Goal: Purchase product/service

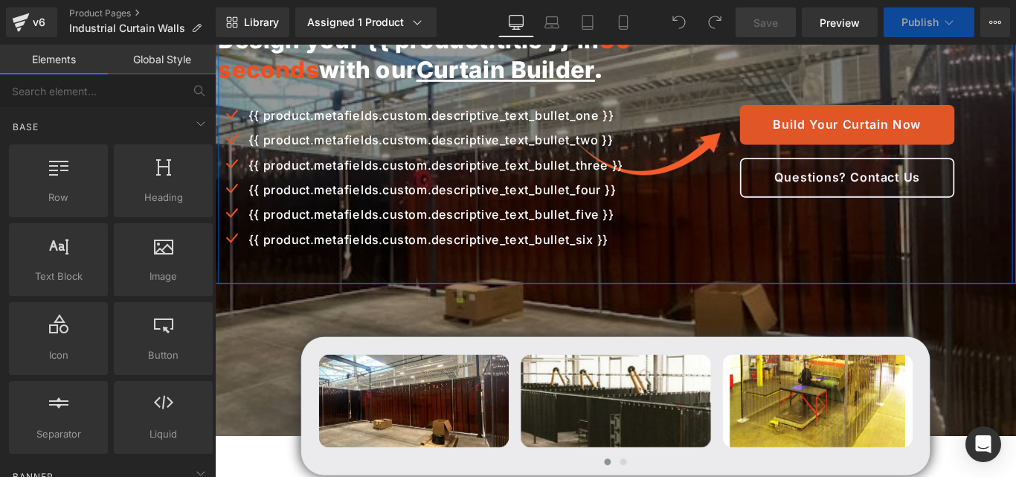
scroll to position [372, 0]
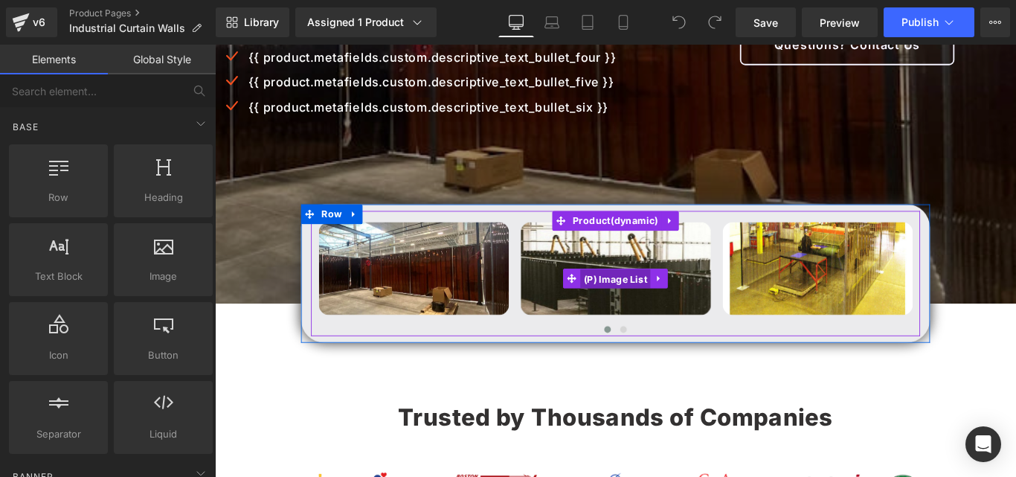
click at [673, 319] on span "(P) Image List" at bounding box center [664, 308] width 79 height 22
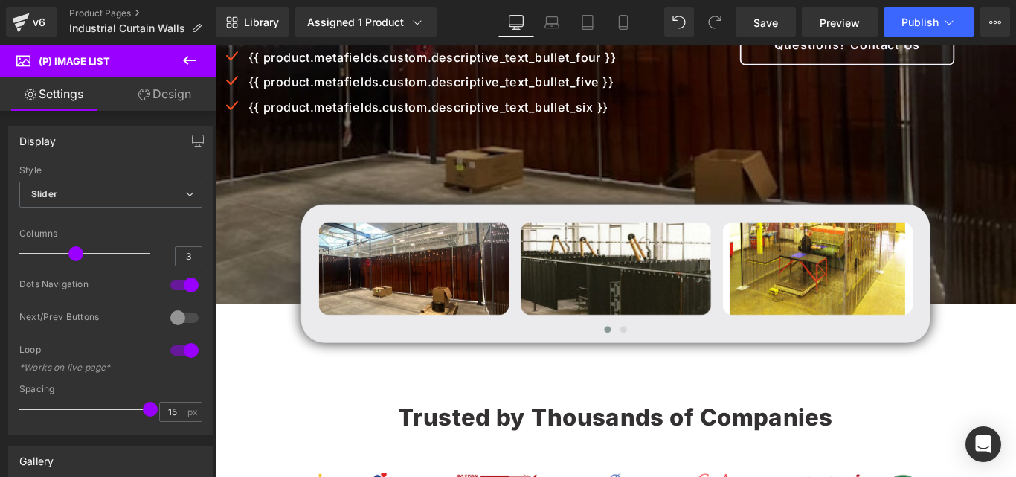
drag, startPoint x: 807, startPoint y: 366, endPoint x: 638, endPoint y: 355, distance: 169.2
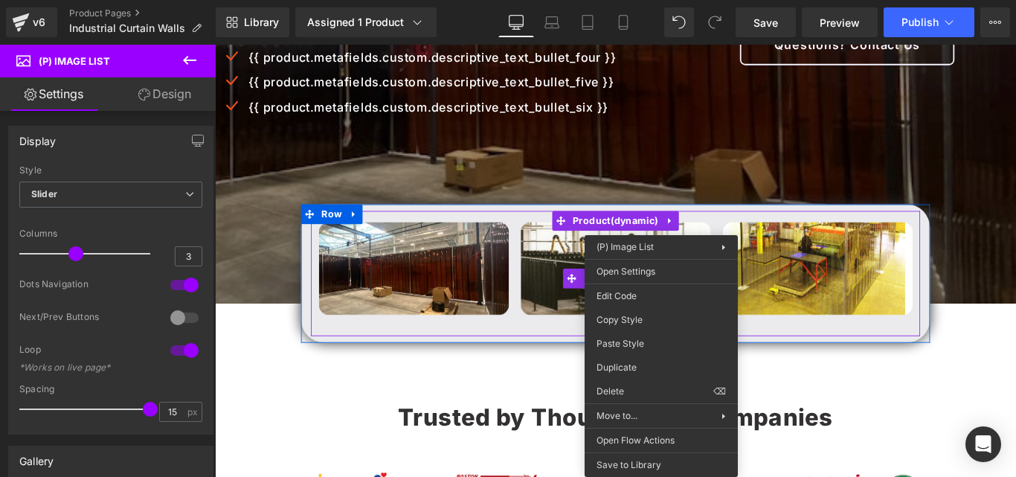
click at [323, 372] on div at bounding box center [665, 301] width 684 height 141
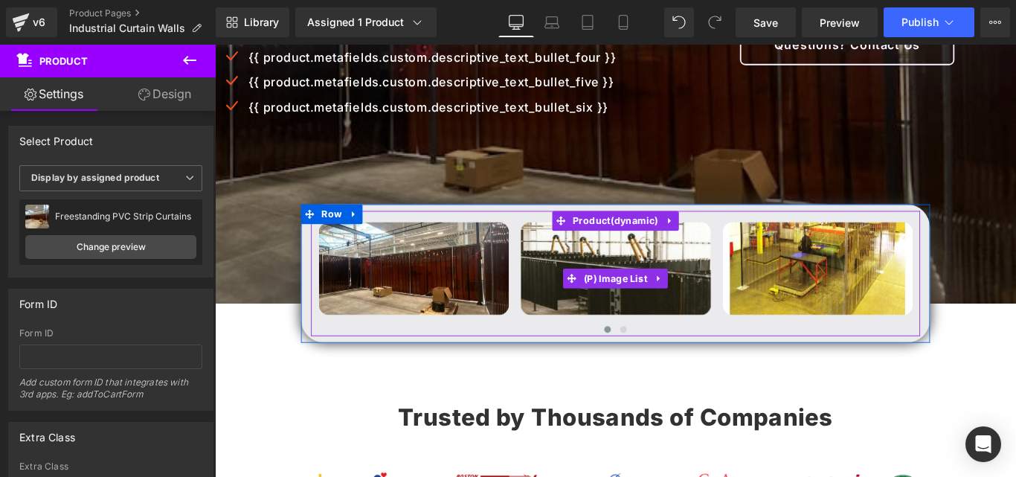
click at [468, 318] on img at bounding box center [438, 296] width 213 height 104
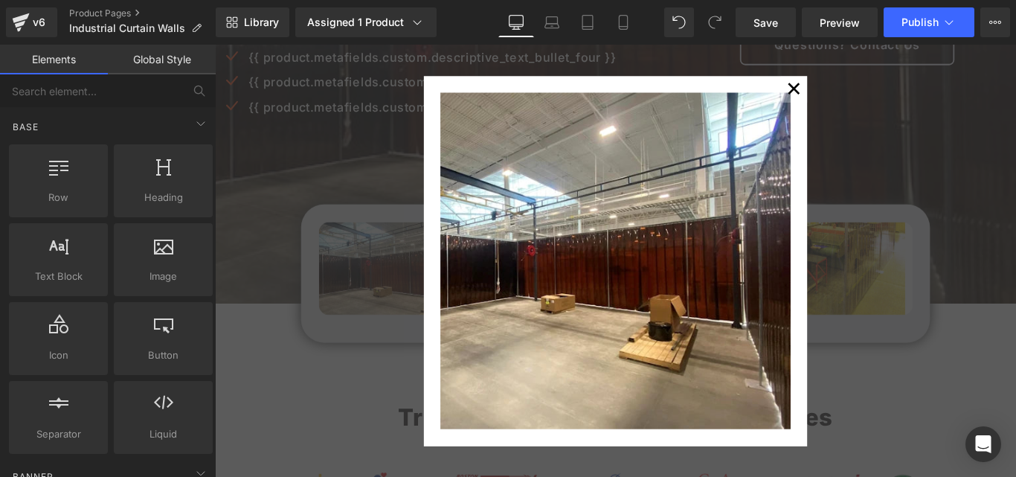
click at [991, 123] on div "✕" at bounding box center [665, 288] width 900 height 486
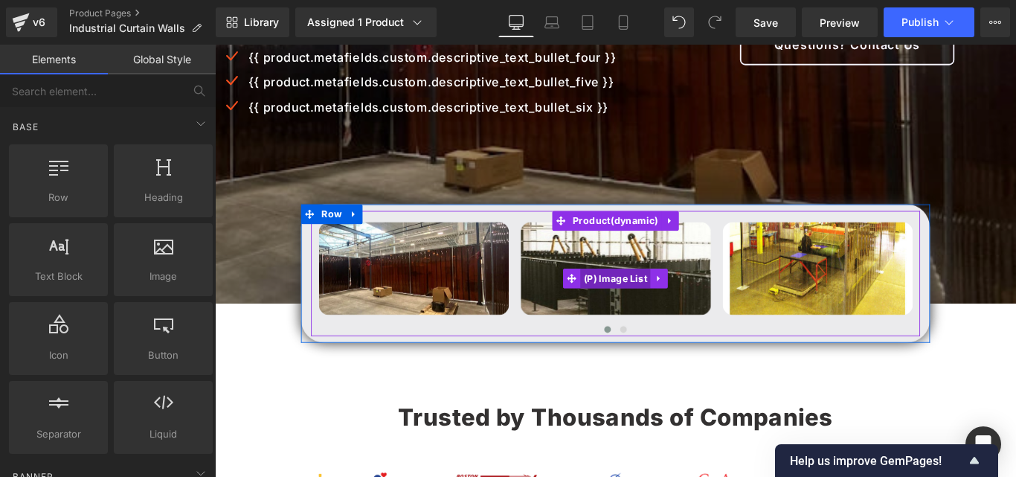
click at [670, 318] on span "(P) Image List" at bounding box center [664, 307] width 79 height 22
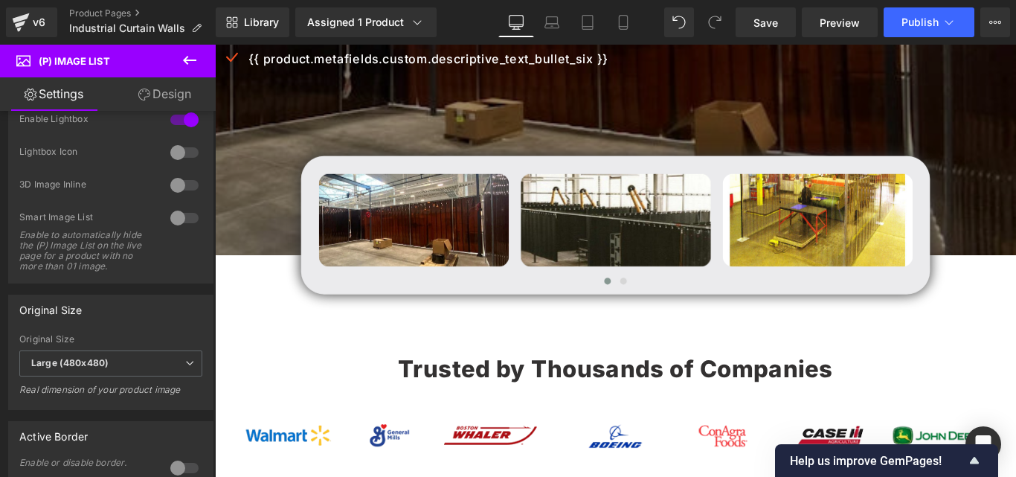
scroll to position [223, 0]
